Goal: Task Accomplishment & Management: Manage account settings

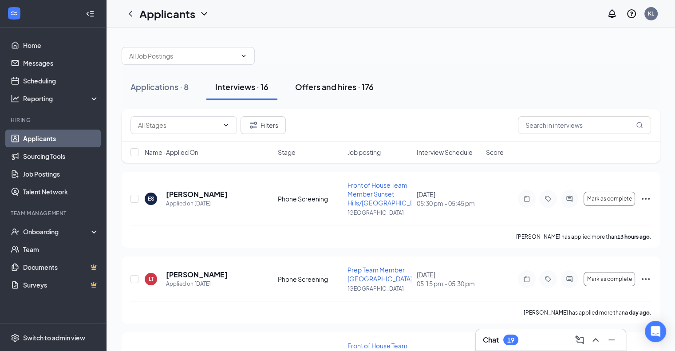
click at [338, 83] on div "Offers and hires · 176" at bounding box center [334, 86] width 79 height 11
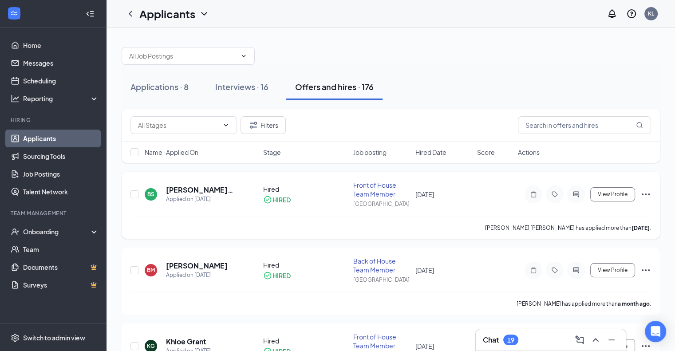
click at [366, 186] on div "Front of House Team Member" at bounding box center [381, 190] width 56 height 18
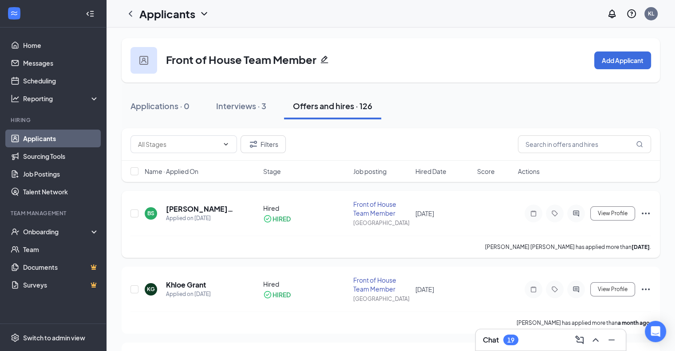
click at [371, 207] on div "Front of House Team Member" at bounding box center [381, 209] width 56 height 18
click at [201, 209] on h5 "[PERSON_NAME] [PERSON_NAME]" at bounding box center [202, 209] width 73 height 10
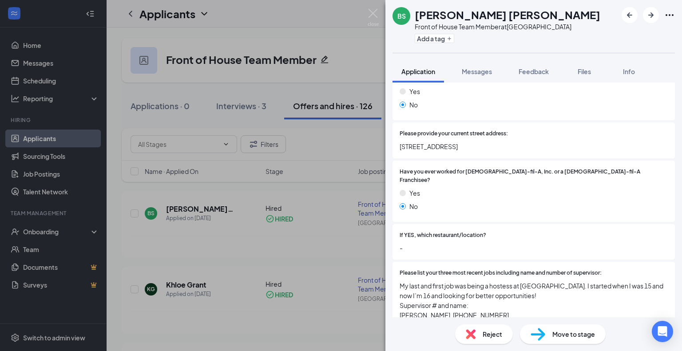
scroll to position [22, 0]
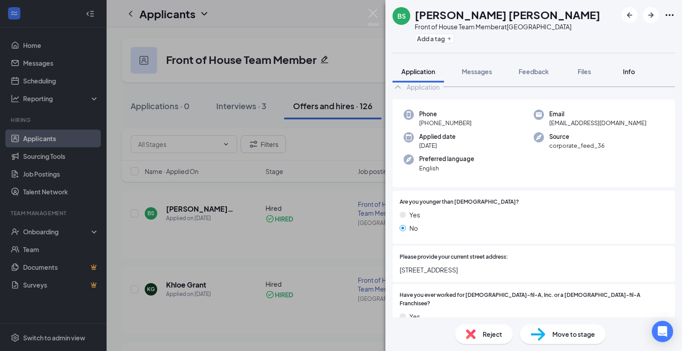
click at [620, 68] on button "Info" at bounding box center [629, 71] width 36 height 22
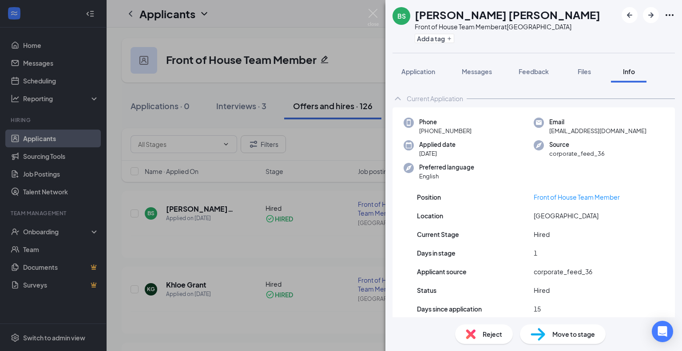
click at [348, 71] on div "[PERSON_NAME] [PERSON_NAME] Front of House Team Member at [GEOGRAPHIC_DATA] Add…" at bounding box center [341, 175] width 682 height 351
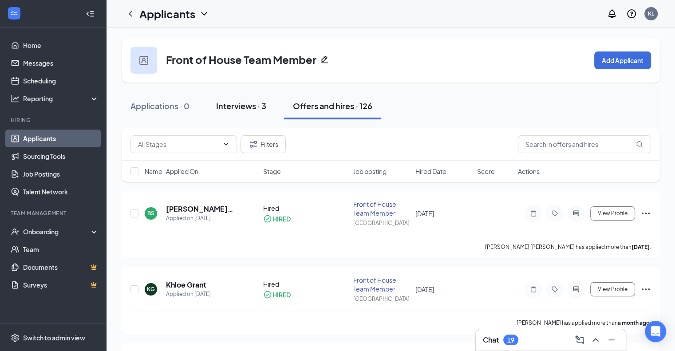
click at [254, 101] on div "Interviews · 3" at bounding box center [241, 105] width 50 height 11
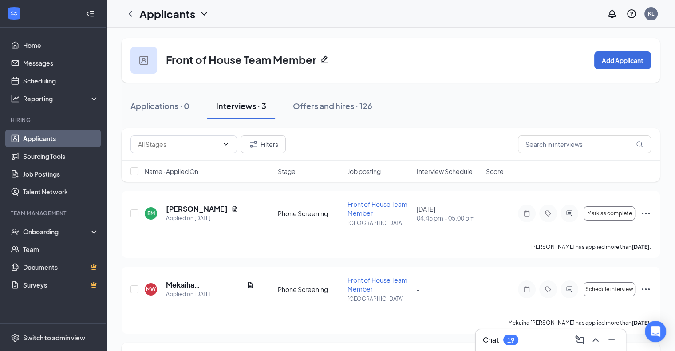
scroll to position [8, 0]
